Goal: Navigation & Orientation: Find specific page/section

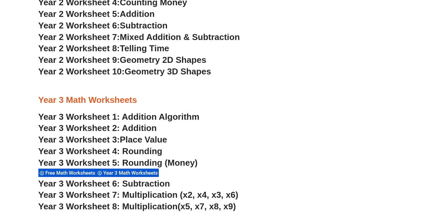
scroll to position [831, 0]
